Goal: Register for event/course

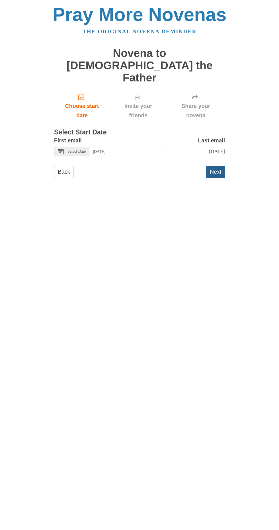
click at [223, 166] on button "Next" at bounding box center [215, 172] width 19 height 12
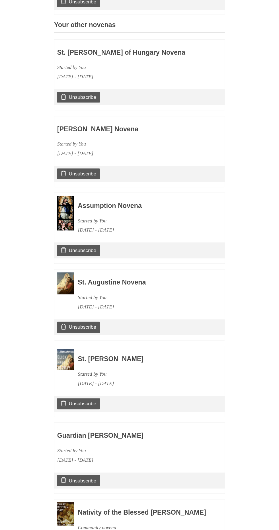
scroll to position [276, 0]
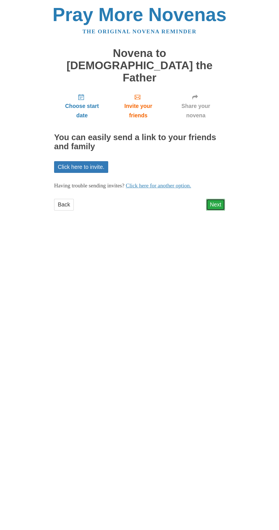
click at [224, 199] on link "Next" at bounding box center [215, 205] width 19 height 12
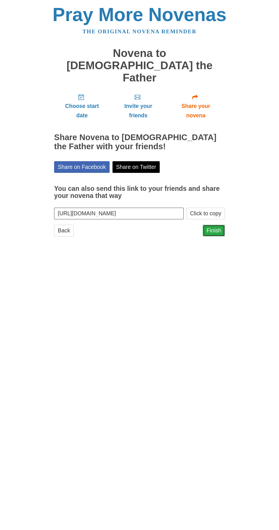
click at [222, 225] on link "Finish" at bounding box center [214, 231] width 22 height 12
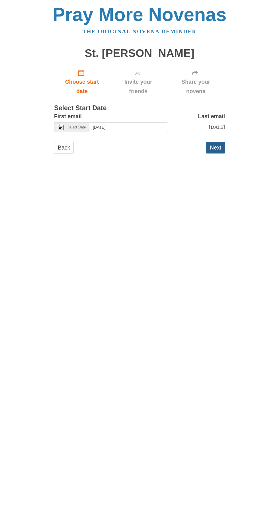
click at [222, 144] on button "Next" at bounding box center [215, 148] width 19 height 12
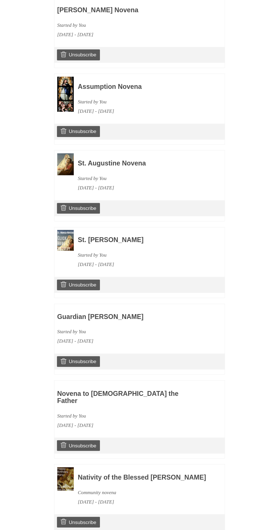
scroll to position [352, 0]
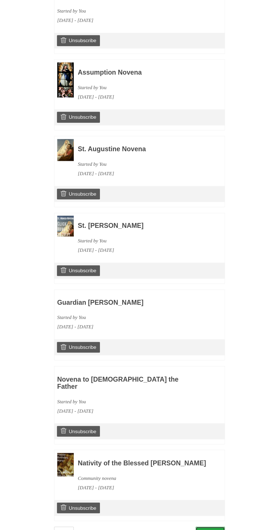
scroll to position [376, 0]
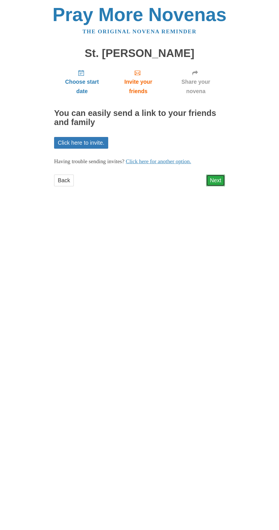
click at [225, 175] on link "Next" at bounding box center [215, 181] width 19 height 12
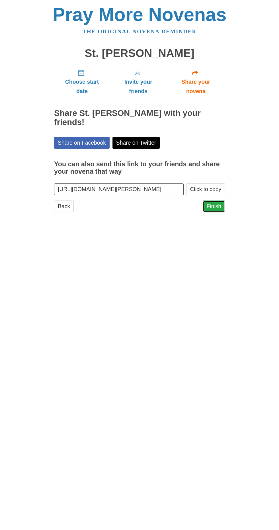
click at [219, 200] on link "Finish" at bounding box center [214, 206] width 22 height 12
